Goal: Information Seeking & Learning: Learn about a topic

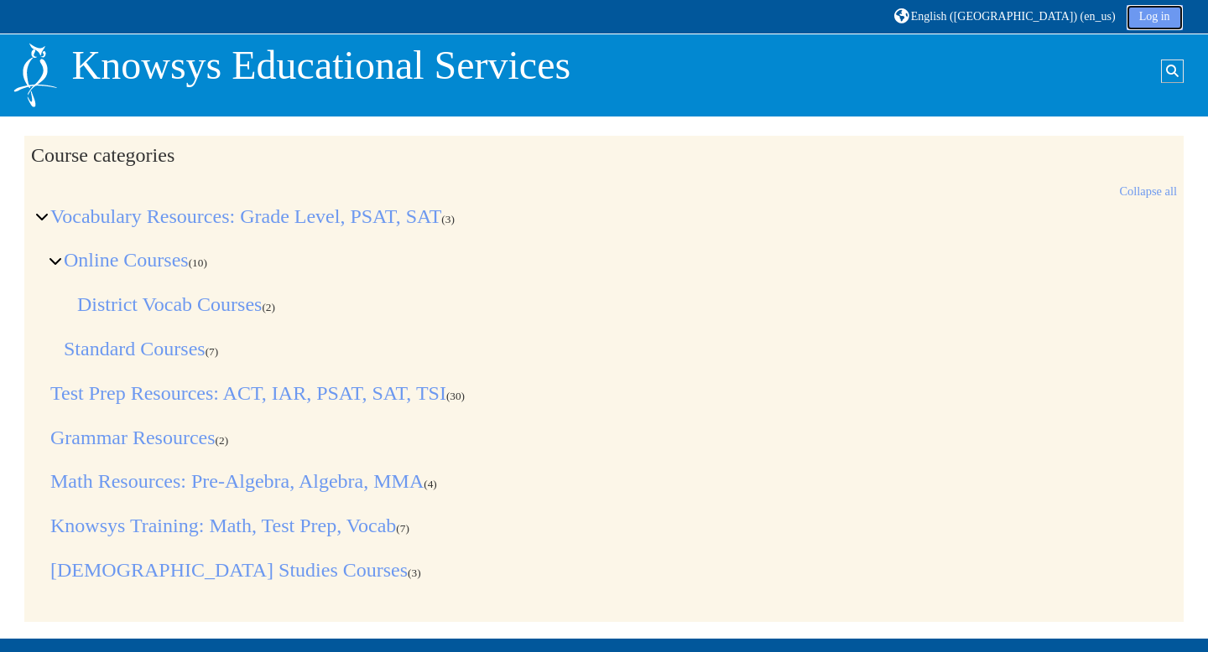
click at [1161, 14] on link "Log in" at bounding box center [1154, 17] width 56 height 25
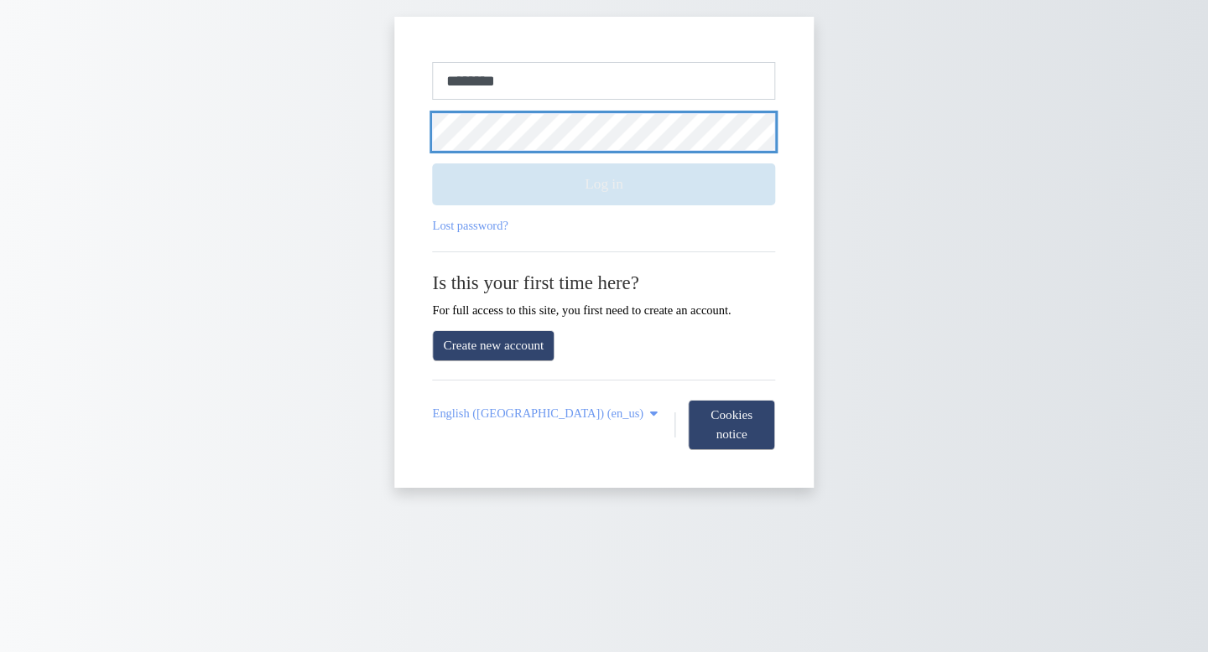
click at [433, 164] on button "Log in" at bounding box center [604, 185] width 343 height 42
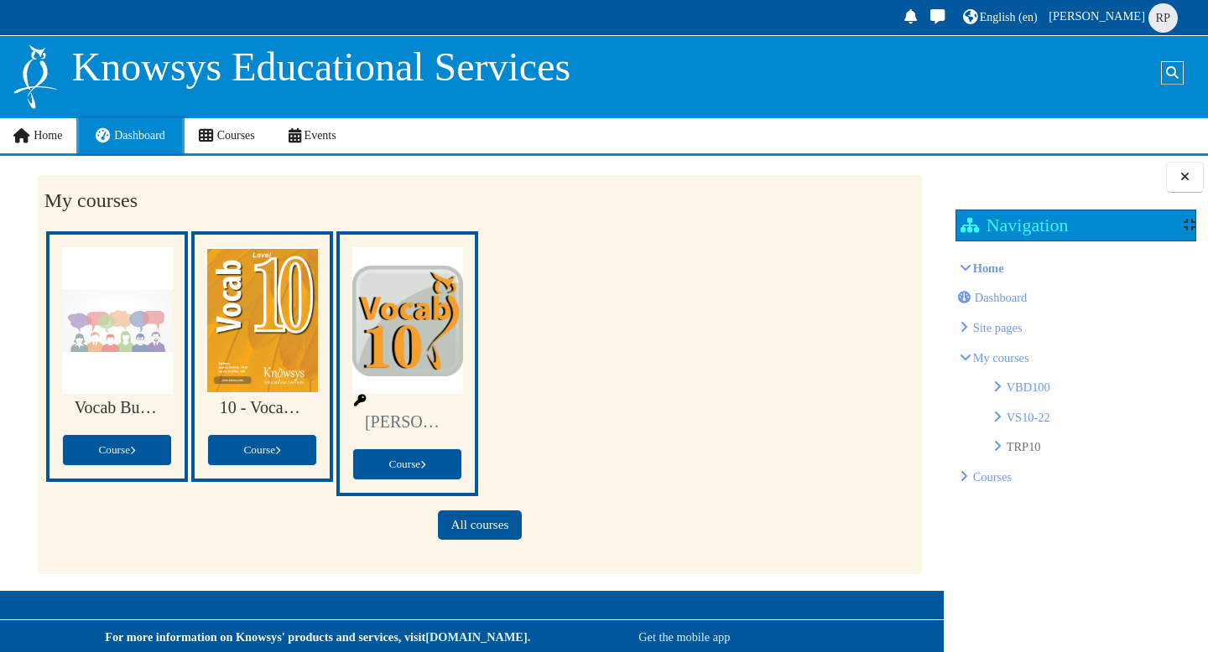
click at [133, 142] on span "Dashboard" at bounding box center [139, 135] width 51 height 13
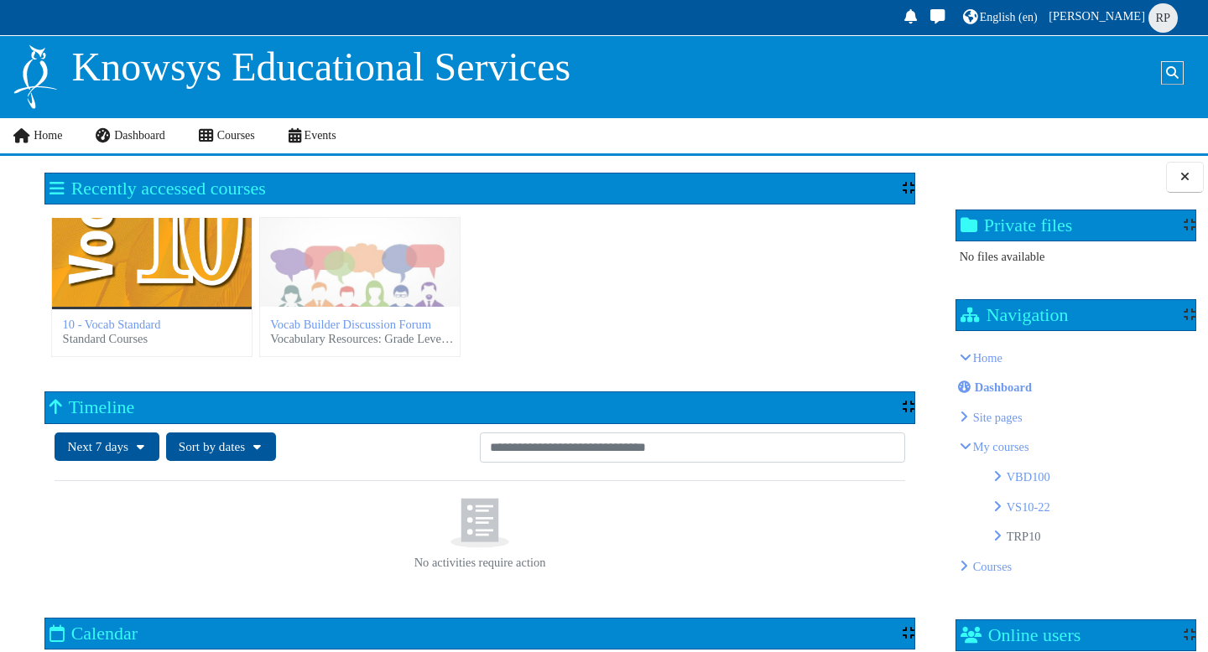
click at [195, 254] on div "10 - Vocab Standard" at bounding box center [152, 262] width 200 height 89
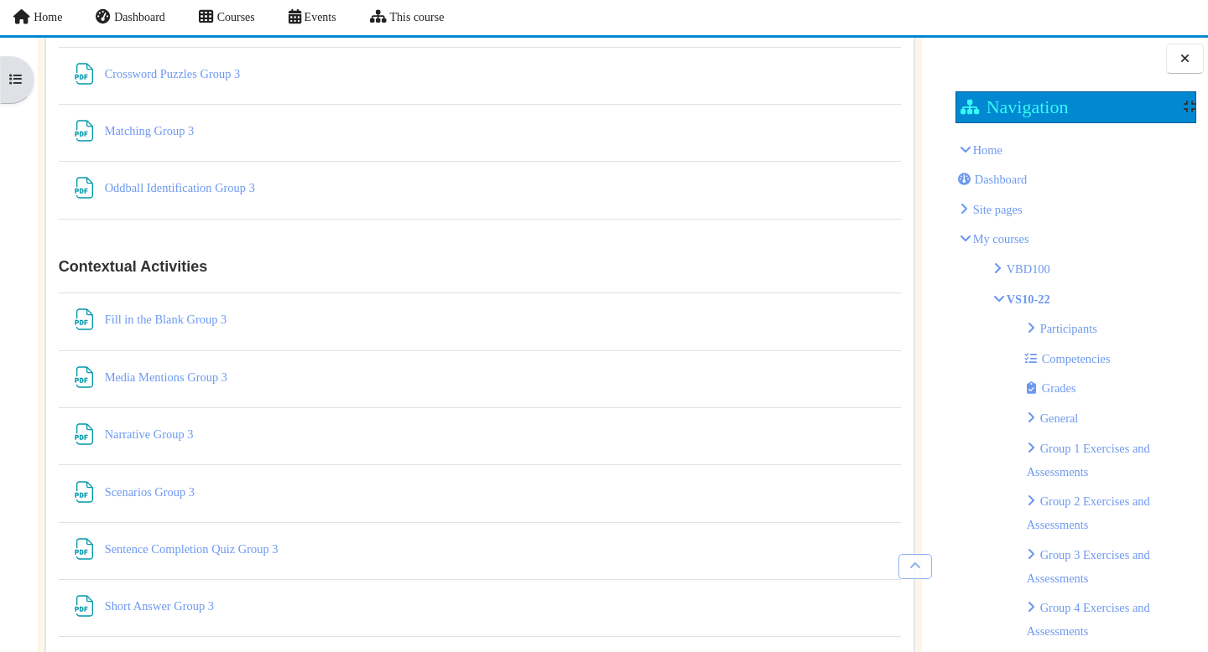
scroll to position [6826, 0]
click at [143, 437] on link "Narrative Group 3 File" at bounding box center [150, 433] width 91 height 13
click at [216, 194] on link "Oddball Identification Group 3 File" at bounding box center [181, 186] width 153 height 13
